Goal: Entertainment & Leisure: Consume media (video, audio)

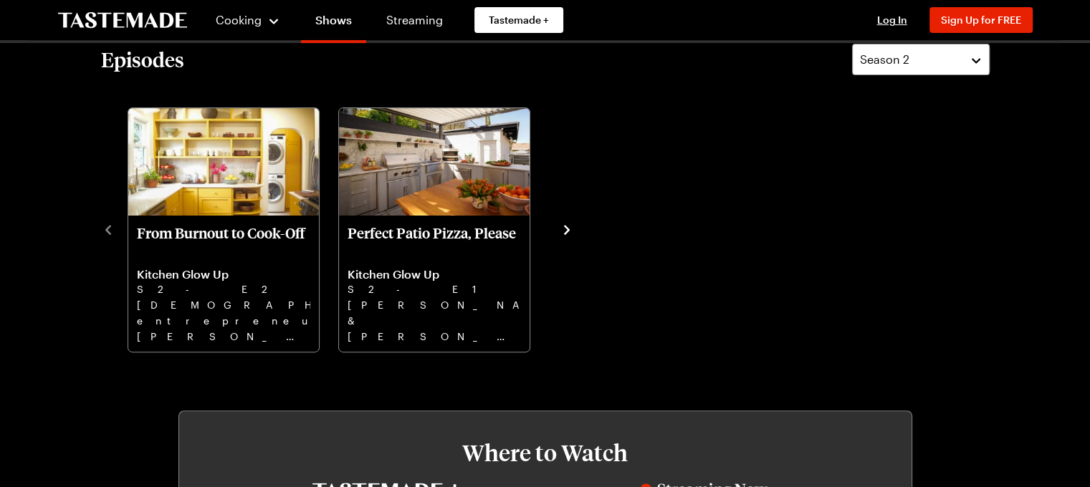
scroll to position [358, 0]
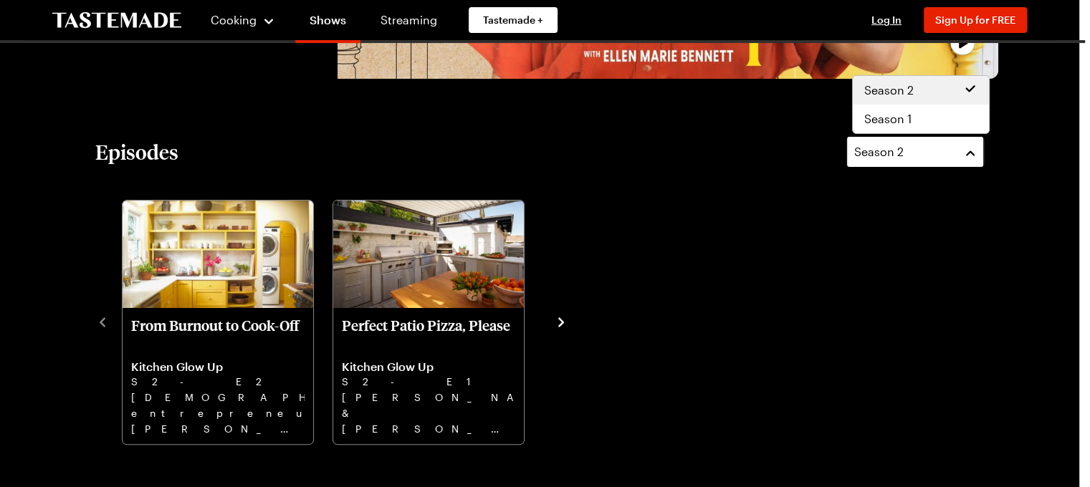
click at [947, 155] on div "Season 2" at bounding box center [904, 151] width 100 height 17
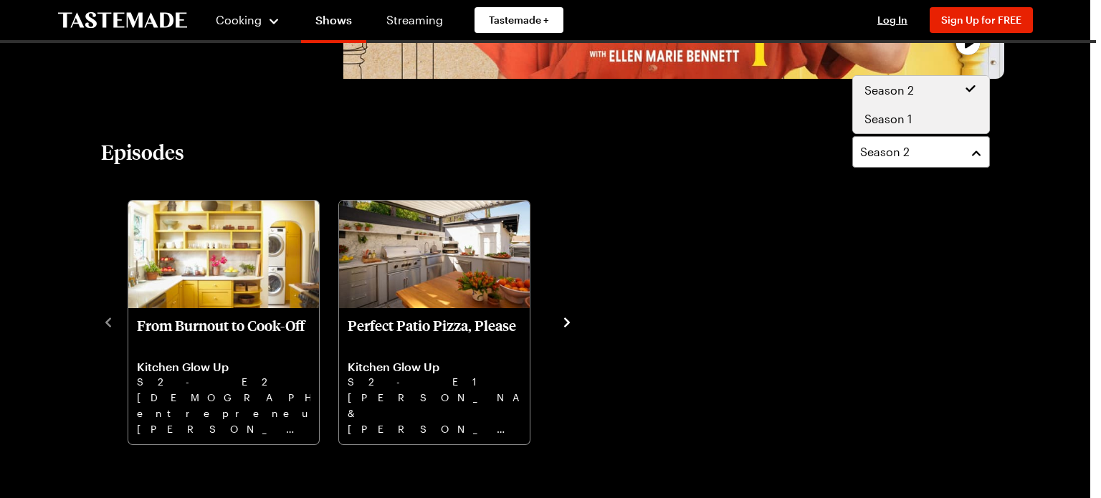
click at [900, 120] on span "Season 1" at bounding box center [888, 118] width 47 height 17
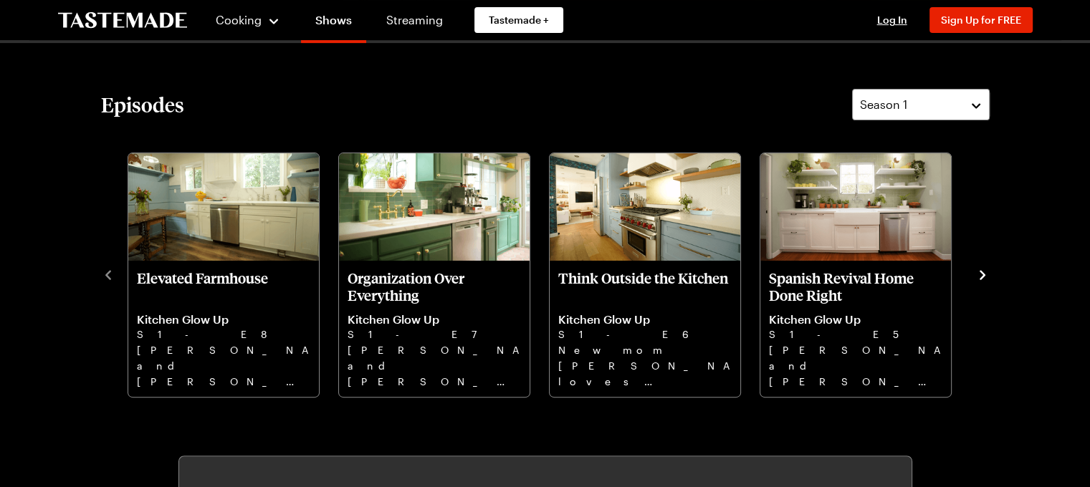
scroll to position [287, 0]
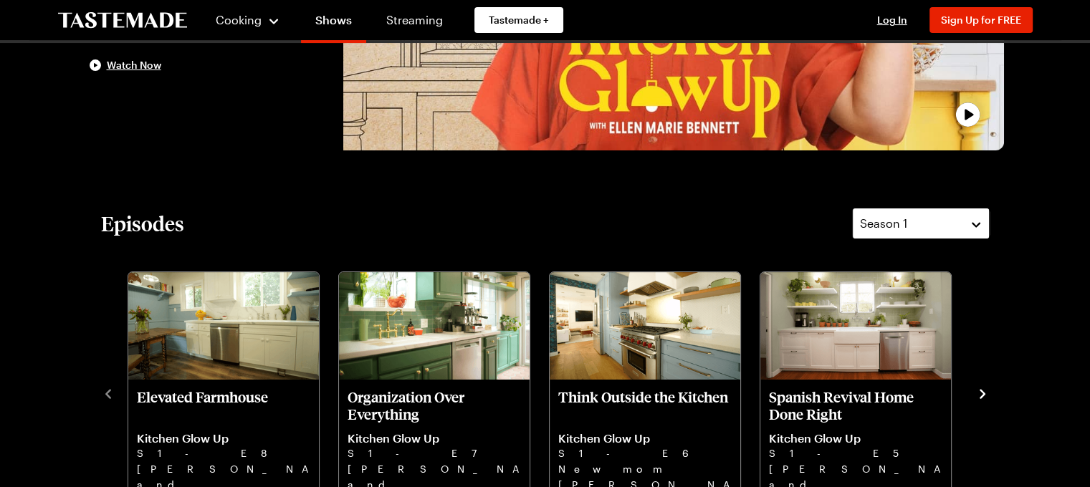
click at [900, 221] on span "Season 1" at bounding box center [883, 223] width 47 height 17
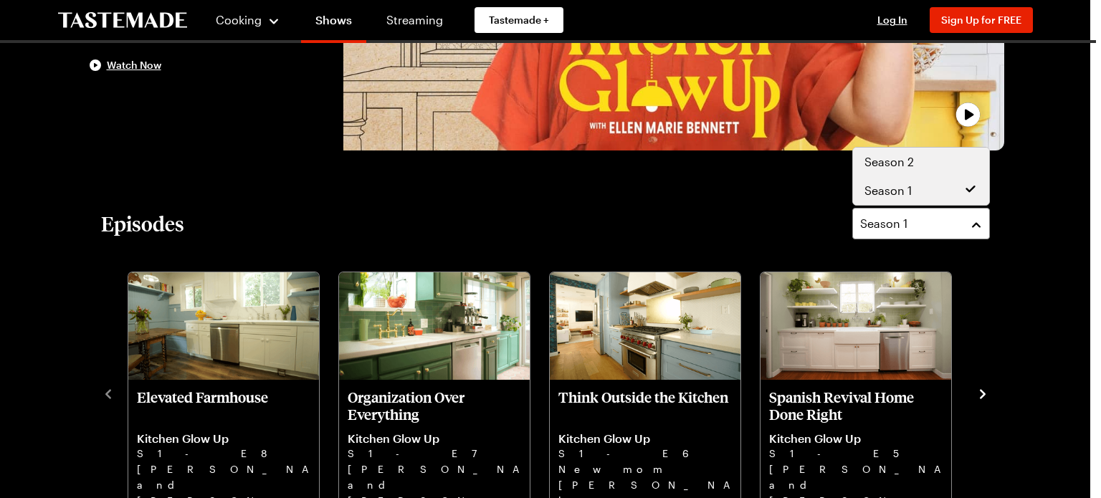
click at [892, 165] on span "Season 2" at bounding box center [889, 161] width 49 height 17
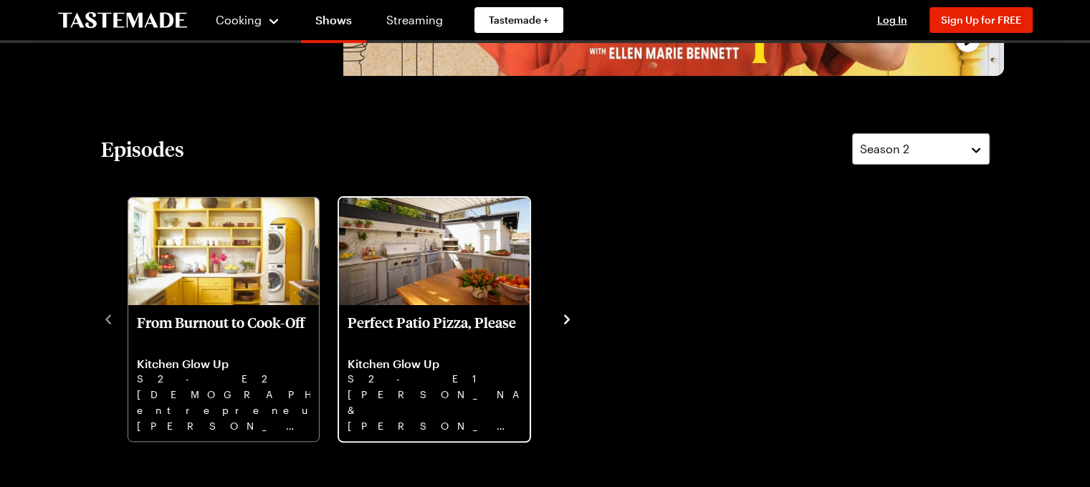
scroll to position [430, 0]
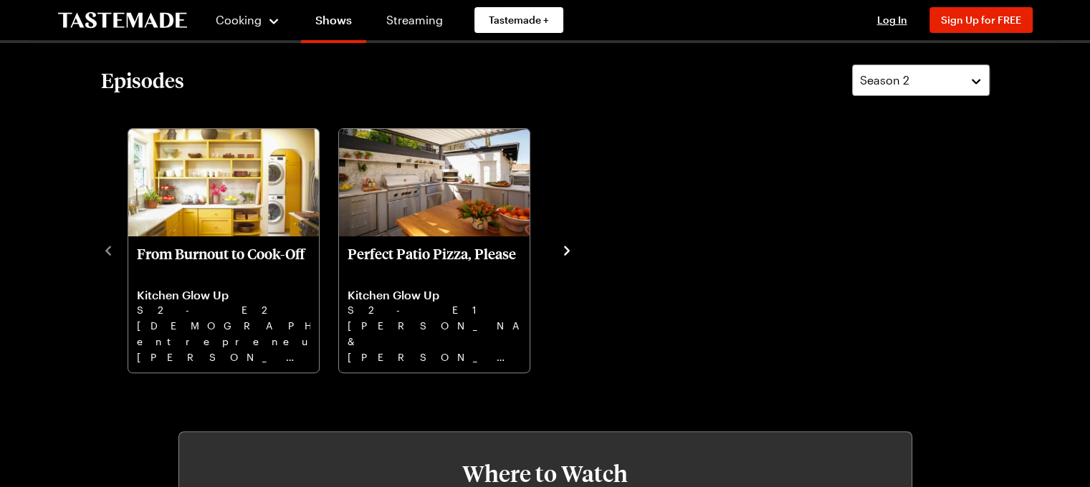
click at [806, 265] on div "From Burnout to Cook-Off Kitchen Glow Up S2 - E2 [DEMOGRAPHIC_DATA] entrepreneu…" at bounding box center [545, 249] width 889 height 249
click at [564, 252] on icon "navigate to next item" at bounding box center [567, 251] width 14 height 14
click at [566, 253] on icon "navigate to next item" at bounding box center [567, 251] width 14 height 14
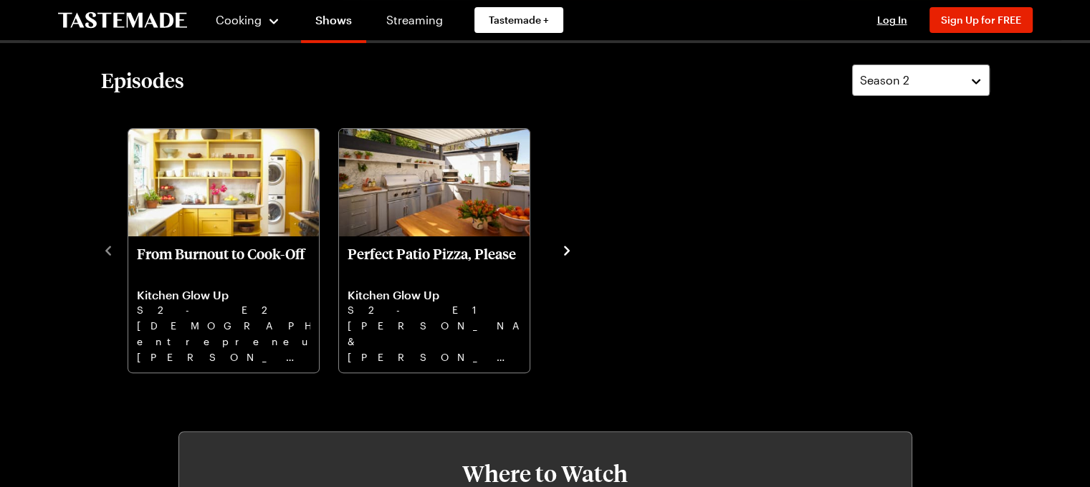
click at [568, 253] on icon "navigate to next item" at bounding box center [567, 251] width 14 height 14
click at [573, 249] on icon "navigate to next item" at bounding box center [567, 251] width 14 height 14
